Goal: Task Accomplishment & Management: Use online tool/utility

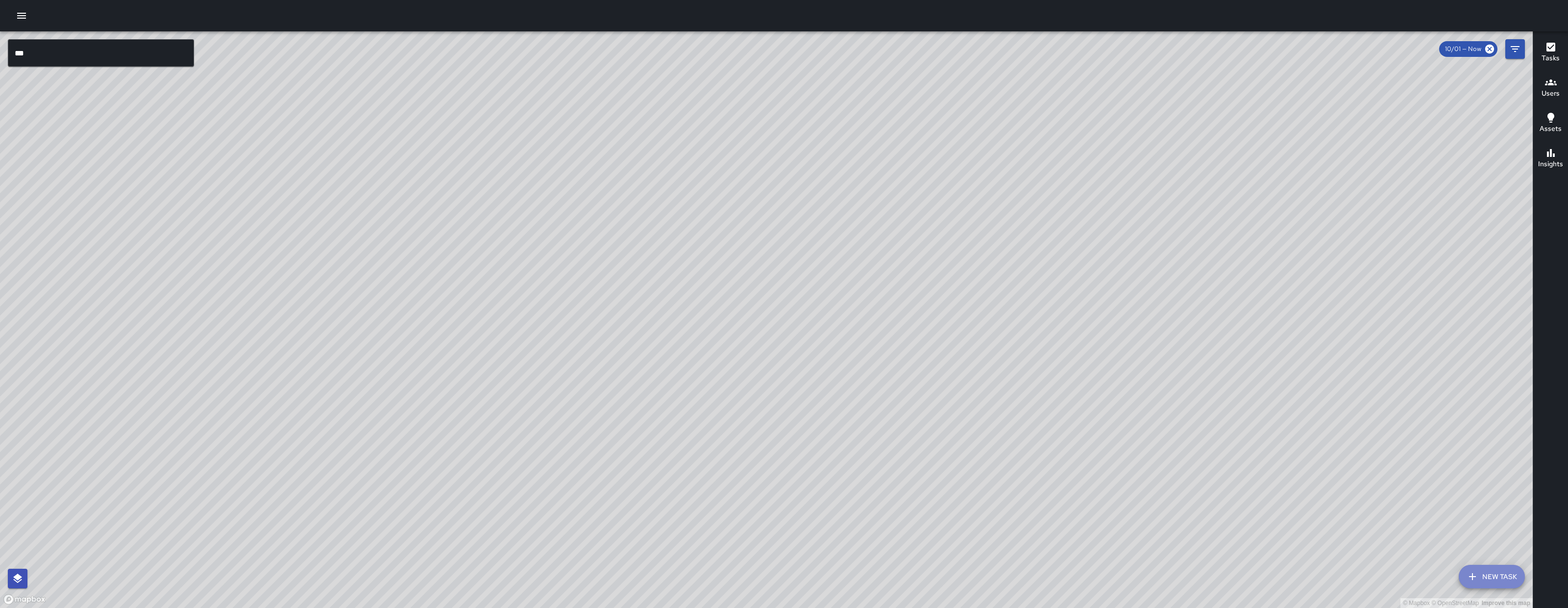
click at [1483, 573] on button "New Task" at bounding box center [1491, 576] width 66 height 24
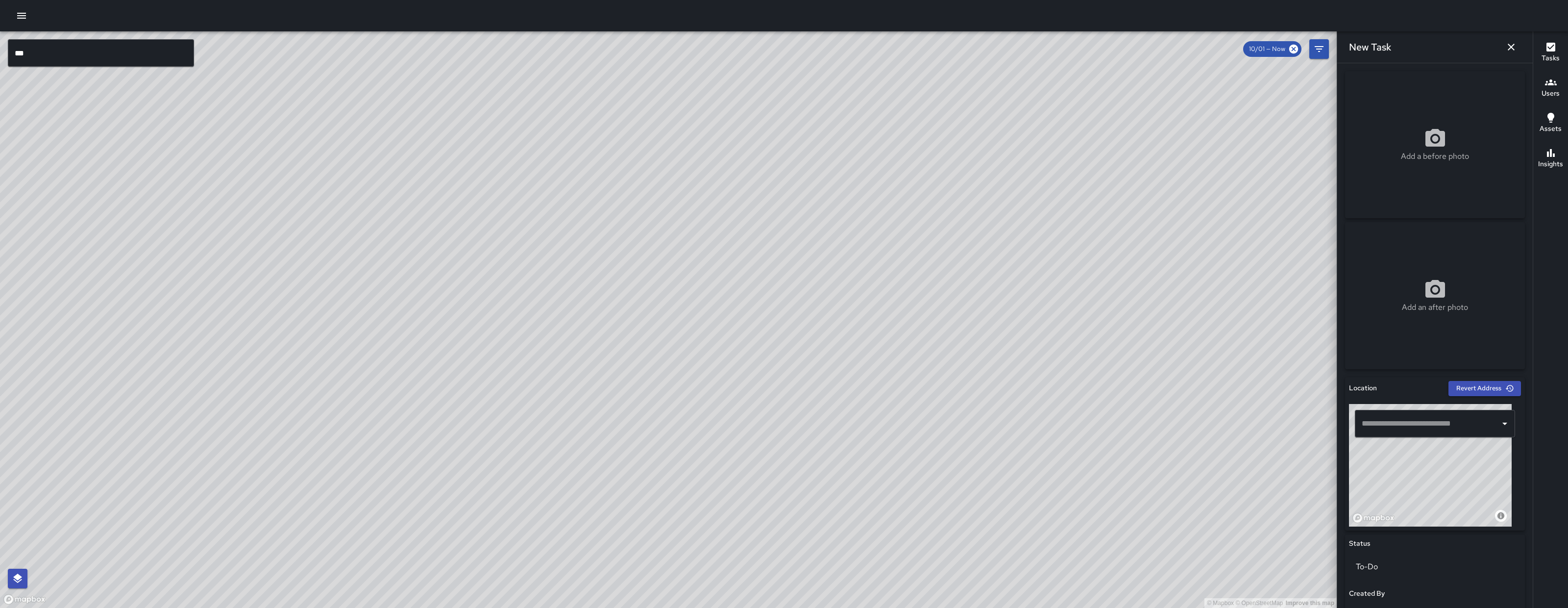
click at [1412, 415] on input "text" at bounding box center [1427, 423] width 137 height 18
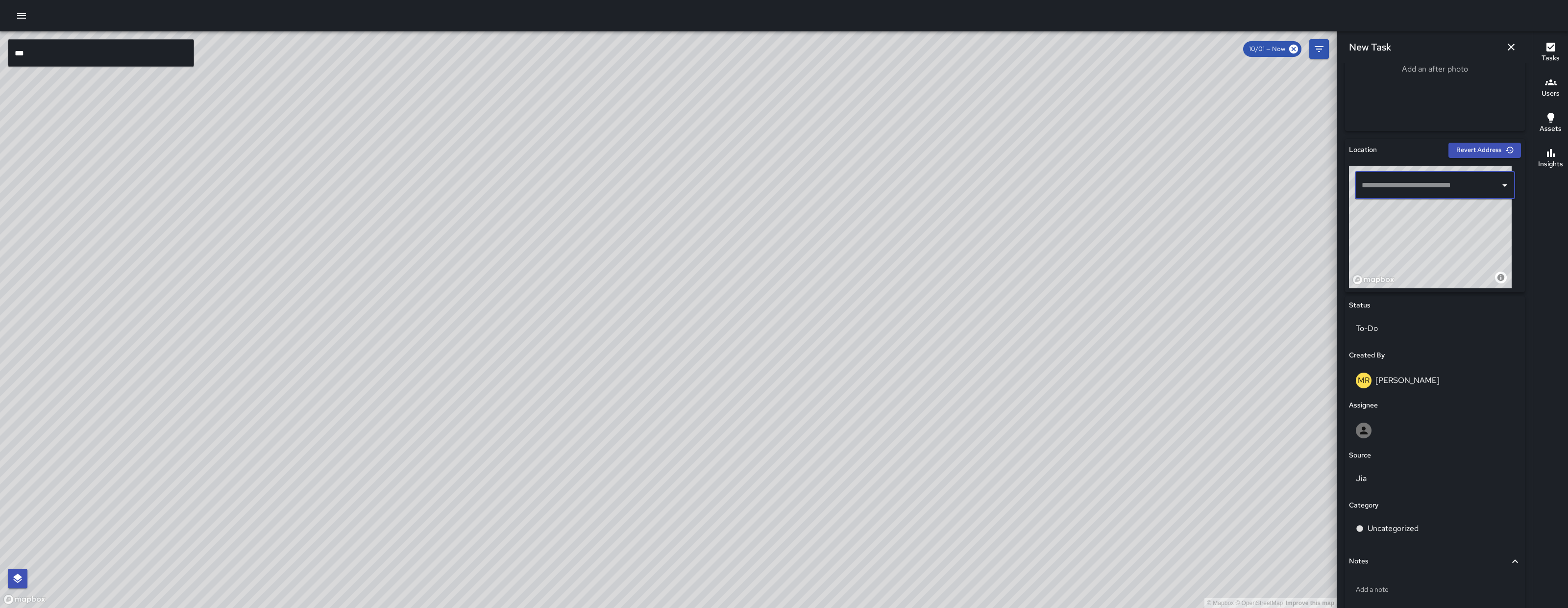
click at [1393, 185] on input "text" at bounding box center [1427, 185] width 137 height 18
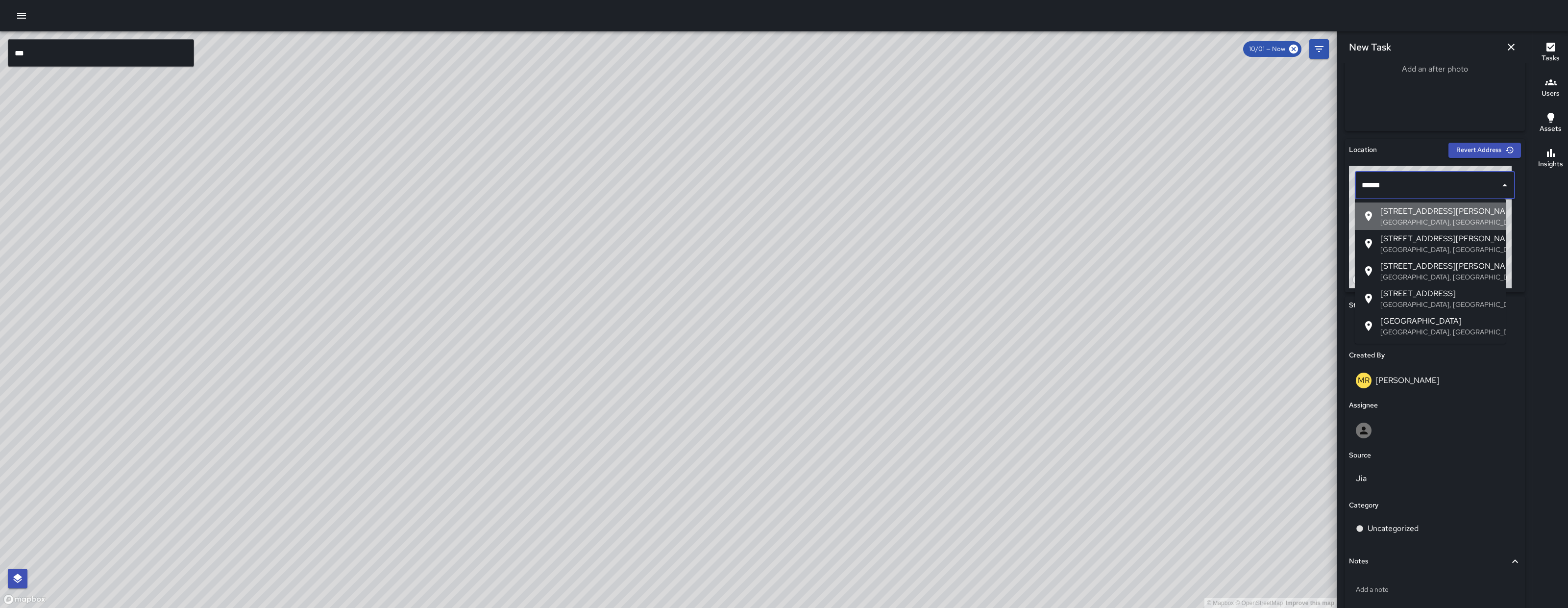
click at [1438, 217] on p "[GEOGRAPHIC_DATA], [GEOGRAPHIC_DATA], [GEOGRAPHIC_DATA]" at bounding box center [1439, 222] width 118 height 10
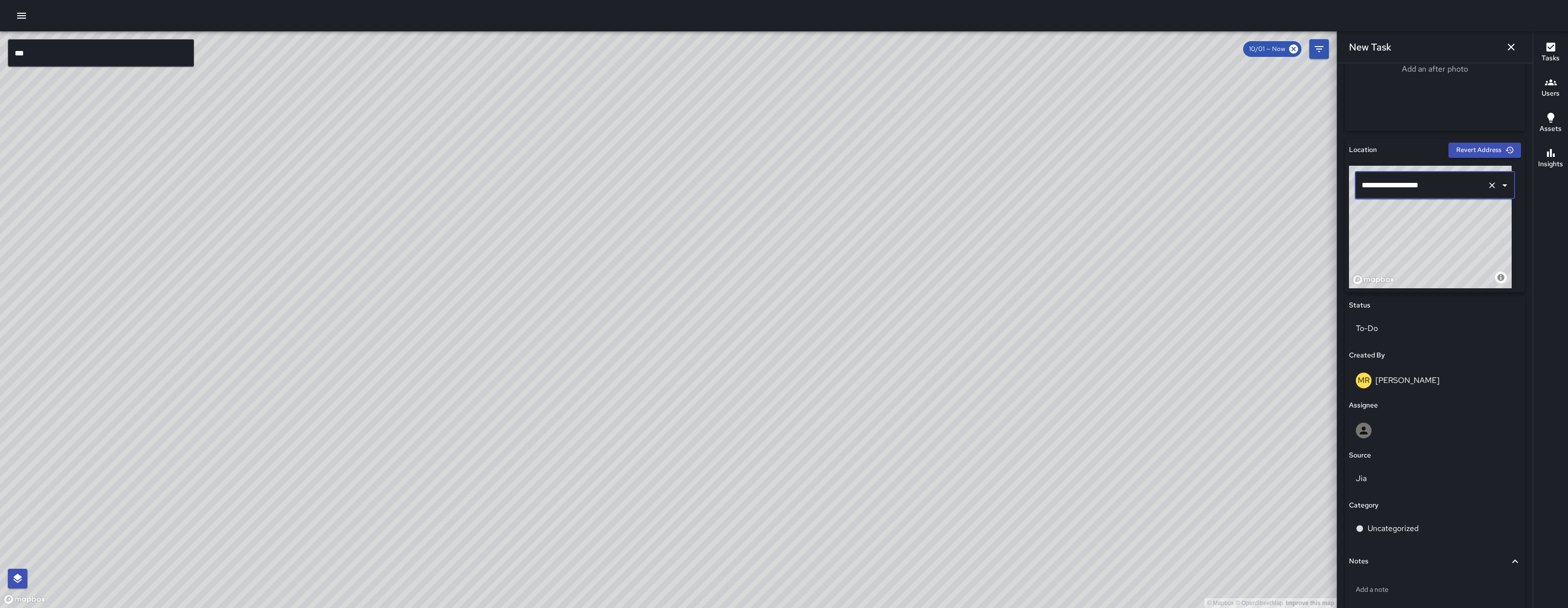
type input "**********"
drag, startPoint x: 760, startPoint y: 125, endPoint x: 675, endPoint y: 257, distance: 157.0
click at [680, 256] on div "© Mapbox © OpenStreetMap Improve this map" at bounding box center [668, 320] width 1337 height 576
drag, startPoint x: 655, startPoint y: 434, endPoint x: 756, endPoint y: 364, distance: 122.9
click at [756, 364] on div "© Mapbox © OpenStreetMap Improve this map" at bounding box center [668, 320] width 1337 height 576
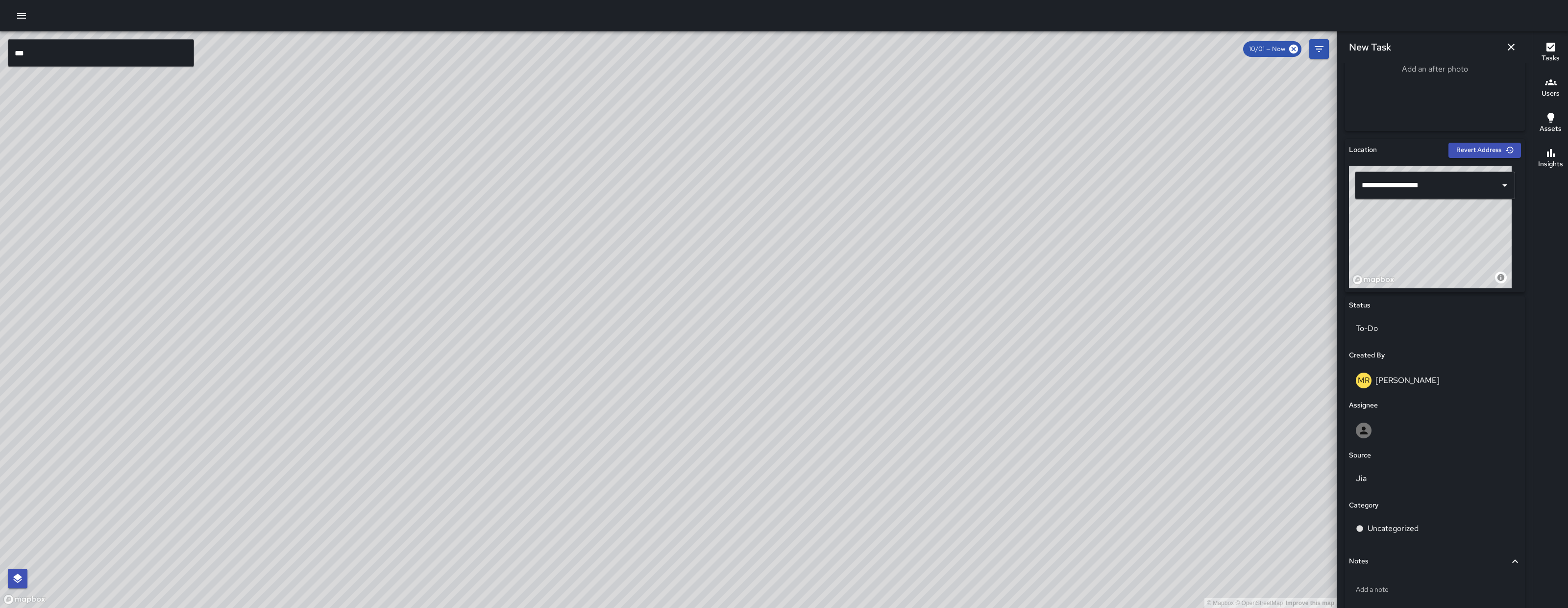
drag, startPoint x: 607, startPoint y: 471, endPoint x: 676, endPoint y: 438, distance: 76.5
click at [678, 437] on div "© Mapbox © OpenStreetMap Improve this map" at bounding box center [668, 320] width 1337 height 576
drag, startPoint x: 901, startPoint y: 161, endPoint x: 873, endPoint y: 200, distance: 48.0
click at [852, 240] on div "© Mapbox © OpenStreetMap Improve this map" at bounding box center [668, 320] width 1337 height 576
drag, startPoint x: 826, startPoint y: 287, endPoint x: 803, endPoint y: 312, distance: 34.0
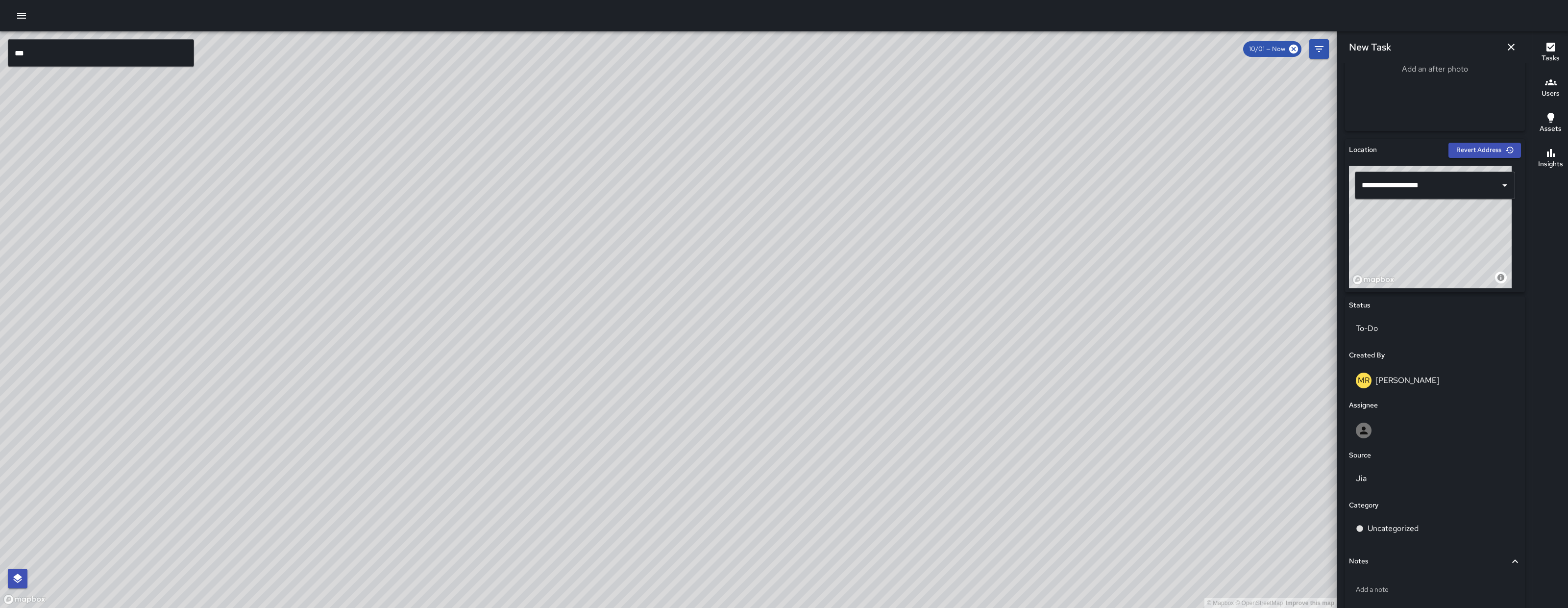
click at [766, 366] on div "© Mapbox © OpenStreetMap Improve this map" at bounding box center [668, 320] width 1337 height 576
drag, startPoint x: 807, startPoint y: 343, endPoint x: 717, endPoint y: 471, distance: 156.5
click at [706, 489] on div "© Mapbox © OpenStreetMap Improve this map" at bounding box center [668, 320] width 1337 height 576
drag, startPoint x: 841, startPoint y: 323, endPoint x: 698, endPoint y: 510, distance: 235.4
click at [698, 510] on div "© Mapbox © OpenStreetMap Improve this map" at bounding box center [668, 320] width 1337 height 576
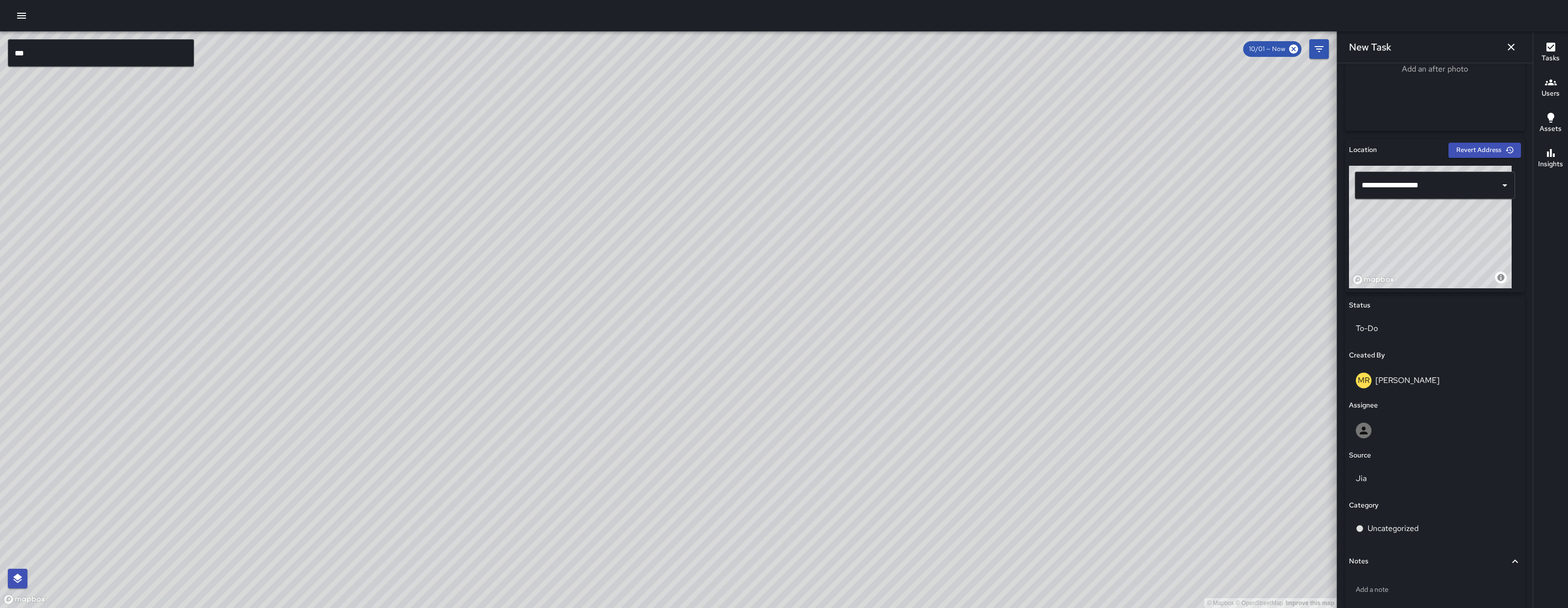
drag, startPoint x: 855, startPoint y: 379, endPoint x: 593, endPoint y: 289, distance: 277.0
click at [593, 288] on div "© Mapbox © OpenStreetMap Improve this map" at bounding box center [668, 320] width 1337 height 576
drag, startPoint x: 820, startPoint y: 367, endPoint x: 583, endPoint y: 286, distance: 250.5
click at [583, 286] on div "© Mapbox © OpenStreetMap Improve this map" at bounding box center [668, 320] width 1337 height 576
drag, startPoint x: 711, startPoint y: 406, endPoint x: 748, endPoint y: 591, distance: 188.7
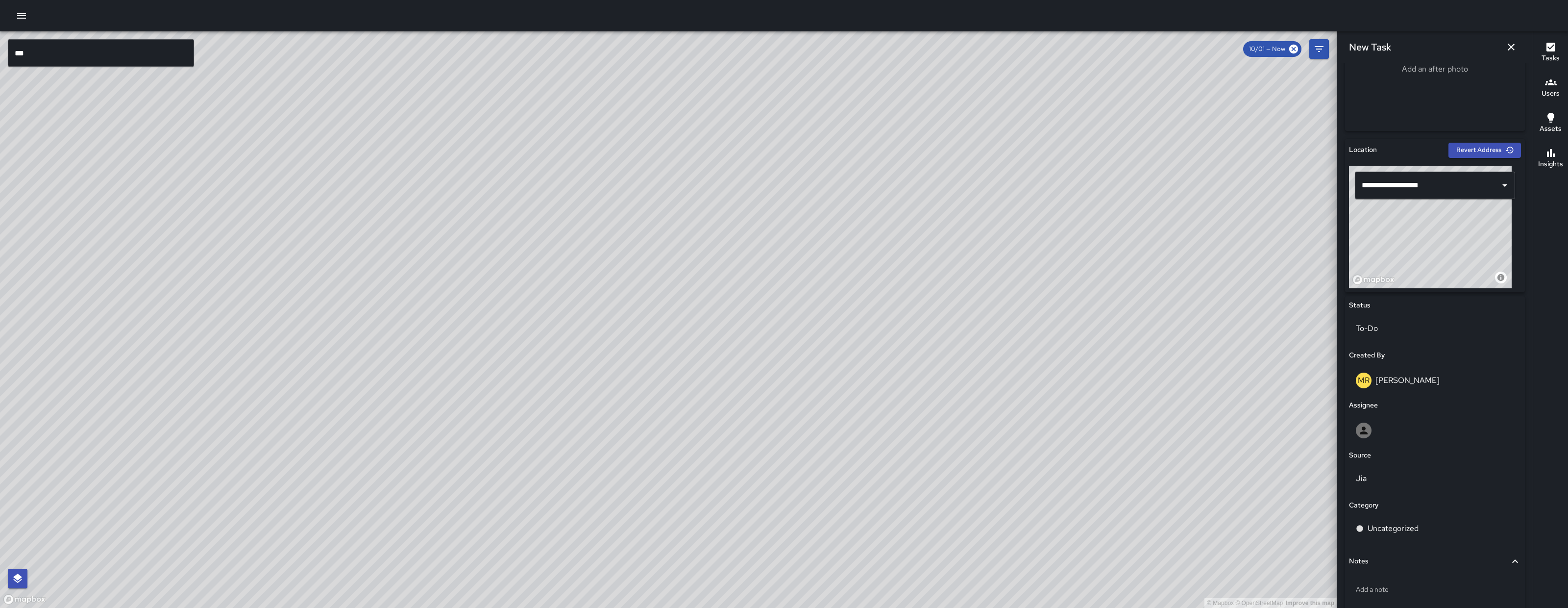
click at [748, 591] on div "© Mapbox © OpenStreetMap Improve this map" at bounding box center [668, 320] width 1337 height 576
drag, startPoint x: 692, startPoint y: 483, endPoint x: 696, endPoint y: 507, distance: 24.3
click at [697, 507] on div "© Mapbox © OpenStreetMap Improve this map" at bounding box center [668, 320] width 1337 height 576
drag, startPoint x: 665, startPoint y: 573, endPoint x: 588, endPoint y: 436, distance: 157.2
click at [588, 436] on div "© Mapbox © OpenStreetMap Improve this map" at bounding box center [668, 320] width 1337 height 576
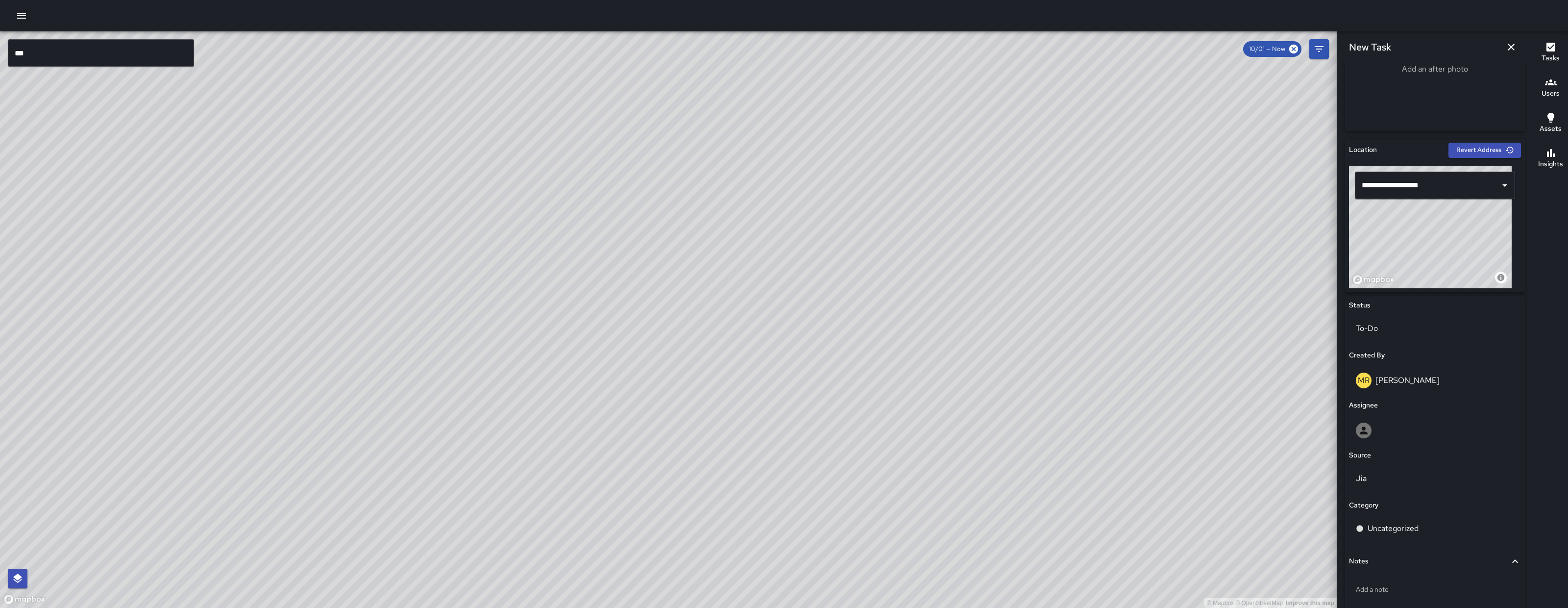
drag, startPoint x: 585, startPoint y: 333, endPoint x: 431, endPoint y: 320, distance: 154.5
click at [430, 323] on div "© Mapbox © OpenStreetMap Improve this map" at bounding box center [668, 320] width 1337 height 576
drag, startPoint x: 680, startPoint y: 472, endPoint x: 683, endPoint y: 405, distance: 67.1
click at [683, 407] on div "© Mapbox © OpenStreetMap Improve this map" at bounding box center [668, 320] width 1337 height 576
drag, startPoint x: 596, startPoint y: 398, endPoint x: 643, endPoint y: 367, distance: 56.3
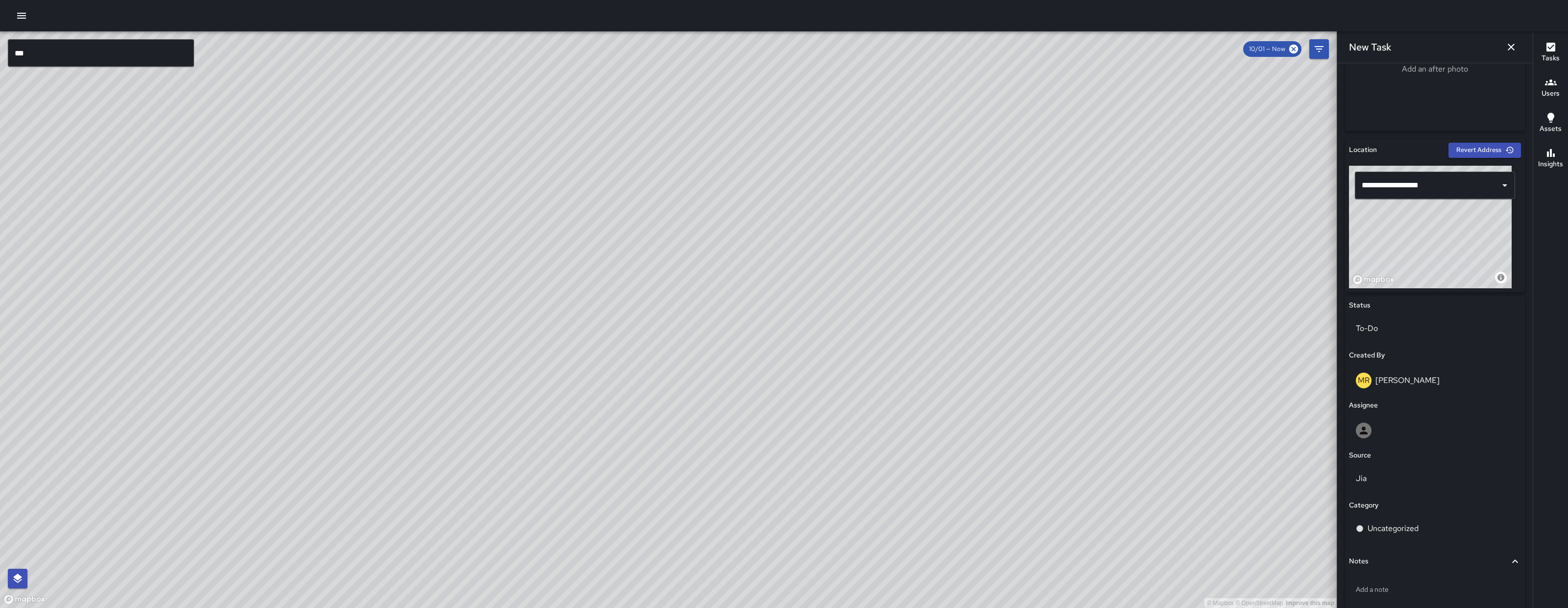
click at [643, 367] on div "© Mapbox © OpenStreetMap Improve this map" at bounding box center [668, 320] width 1337 height 576
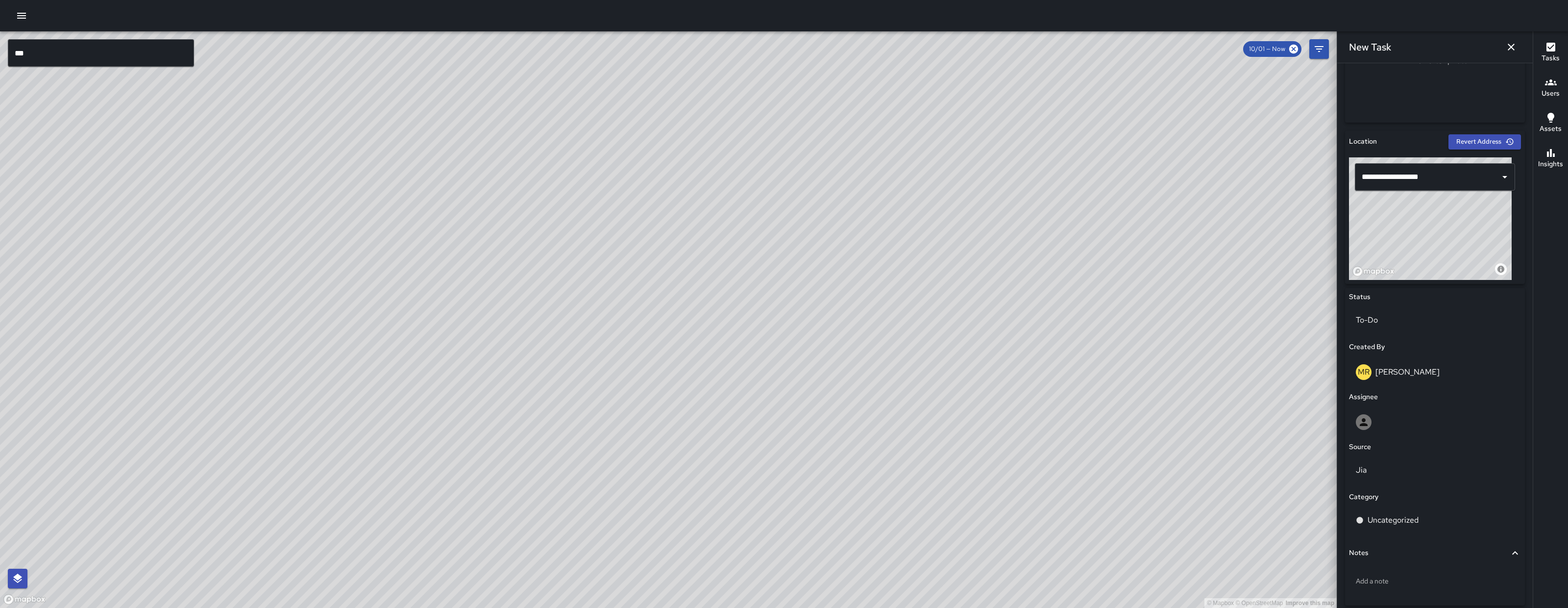
scroll to position [248, 0]
